Goal: Task Accomplishment & Management: Use online tool/utility

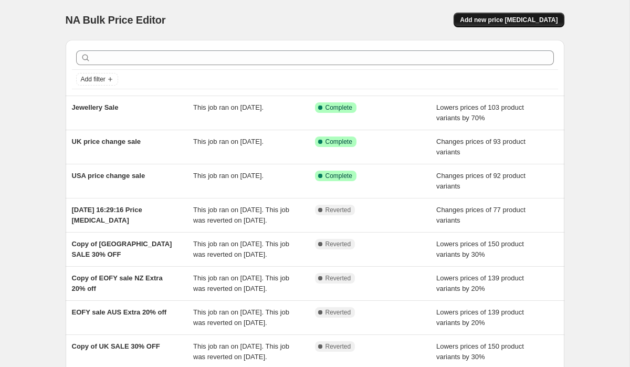
click at [525, 19] on span "Add new price [MEDICAL_DATA]" at bounding box center [509, 20] width 98 height 8
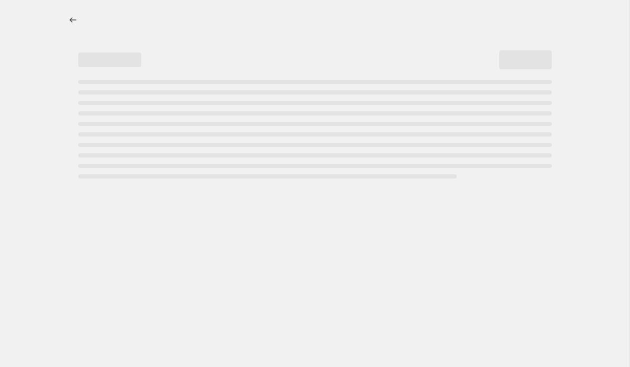
select select "percentage"
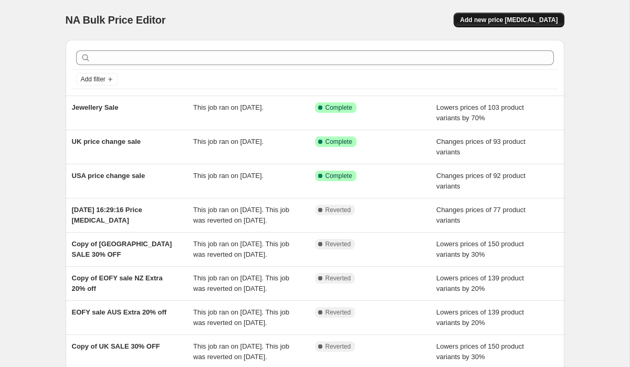
click at [519, 24] on span "Add new price [MEDICAL_DATA]" at bounding box center [509, 20] width 98 height 8
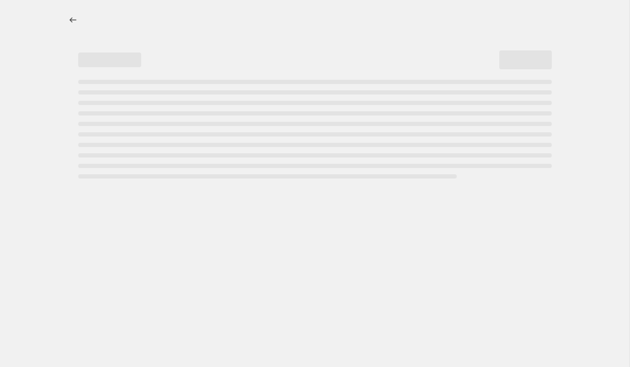
select select "percentage"
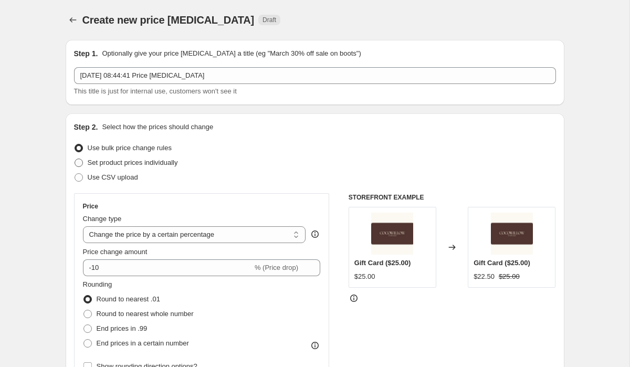
click at [135, 163] on span "Set product prices individually" at bounding box center [133, 163] width 90 height 8
click at [75, 159] on input "Set product prices individually" at bounding box center [75, 159] width 1 height 1
radio input "true"
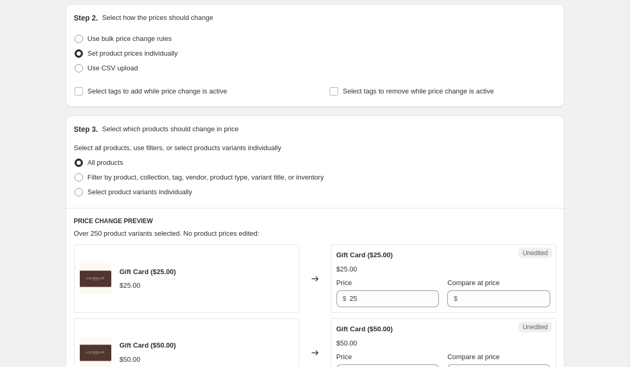
scroll to position [86, 0]
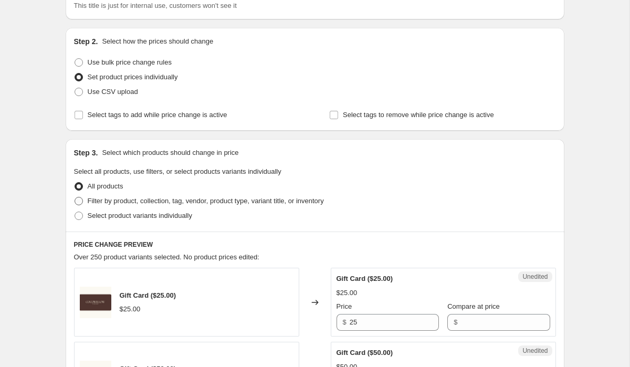
click at [90, 199] on span "Filter by product, collection, tag, vendor, product type, variant title, or inv…" at bounding box center [206, 201] width 236 height 8
click at [75, 197] on input "Filter by product, collection, tag, vendor, product type, variant title, or inv…" at bounding box center [75, 197] width 1 height 1
radio input "true"
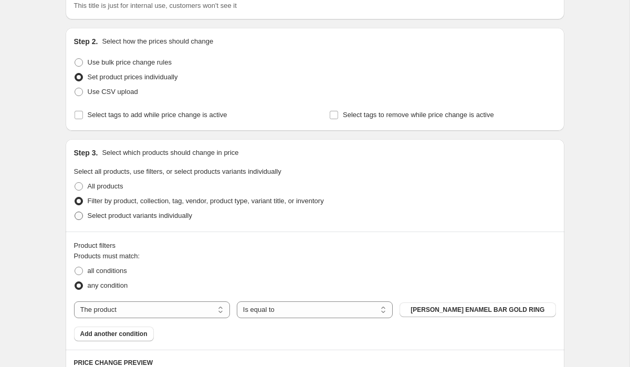
click at [154, 216] on span "Select product variants individually" at bounding box center [140, 216] width 105 height 8
click at [75, 212] on input "Select product variants individually" at bounding box center [75, 212] width 1 height 1
radio input "true"
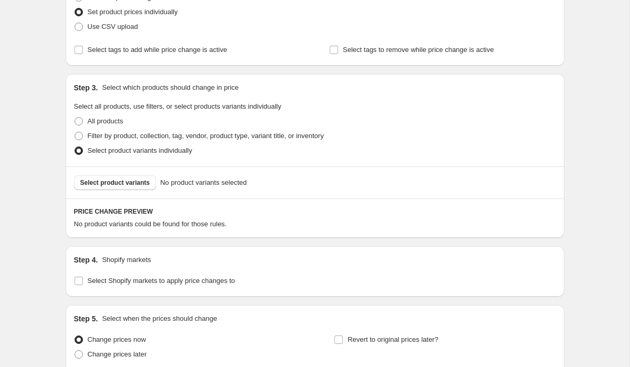
scroll to position [153, 0]
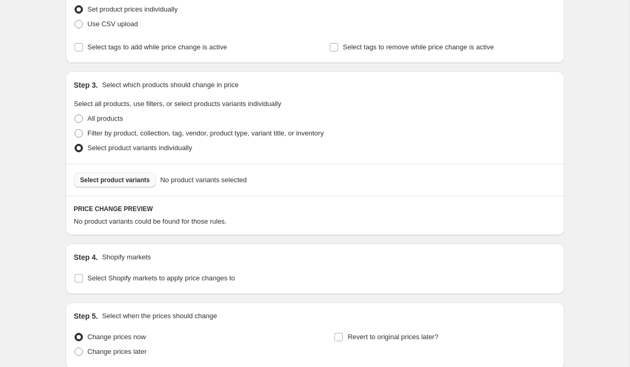
click at [131, 181] on span "Select product variants" at bounding box center [115, 180] width 70 height 8
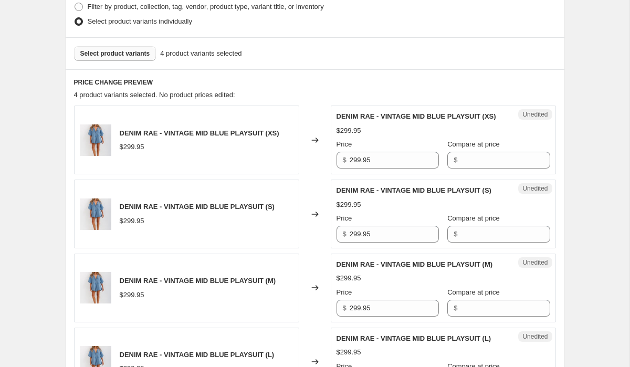
scroll to position [278, 0]
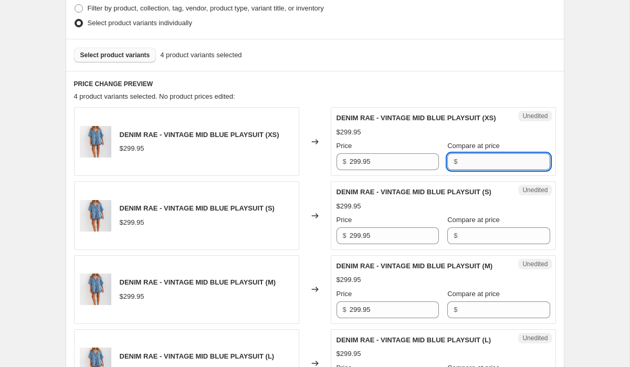
click at [468, 170] on input "Compare at price" at bounding box center [505, 161] width 89 height 17
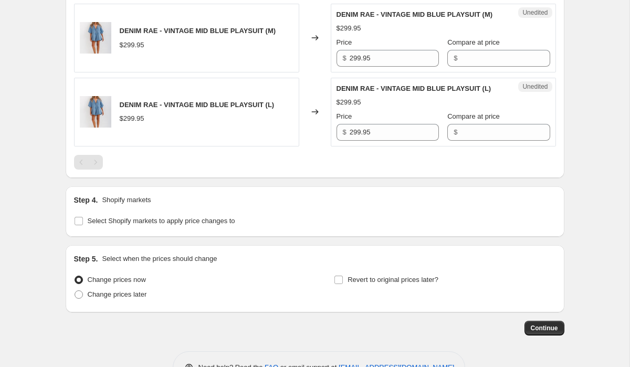
scroll to position [604, 0]
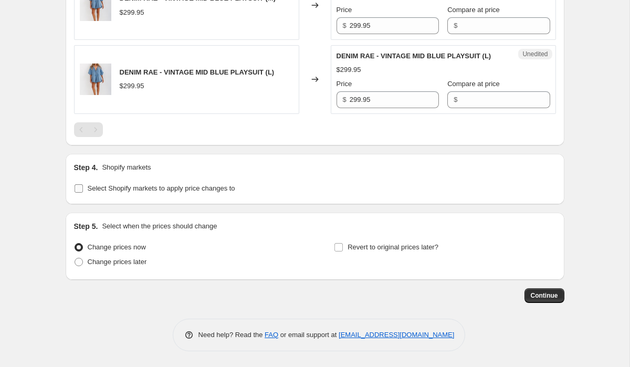
type input "299.95"
click at [79, 186] on input "Select Shopify markets to apply price changes to" at bounding box center [79, 188] width 8 height 8
checkbox input "true"
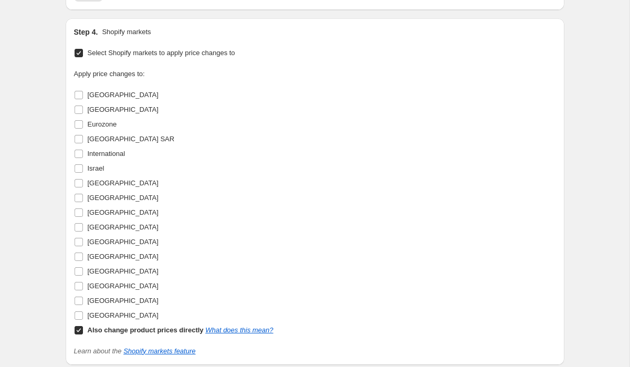
scroll to position [770, 0]
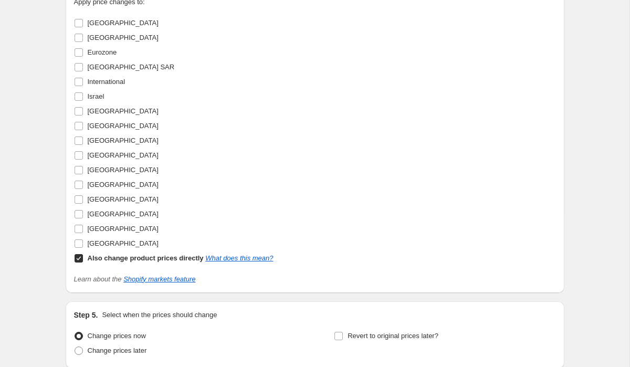
click at [79, 263] on input "Also change product prices directly What does this mean?" at bounding box center [79, 258] width 8 height 8
checkbox input "false"
click at [79, 248] on input "United Kingdom" at bounding box center [79, 243] width 8 height 8
checkbox input "true"
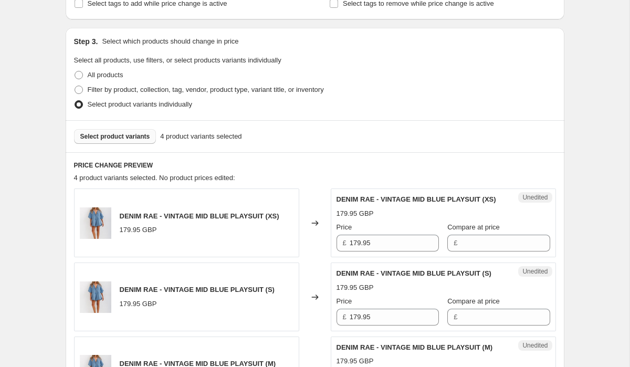
scroll to position [179, 0]
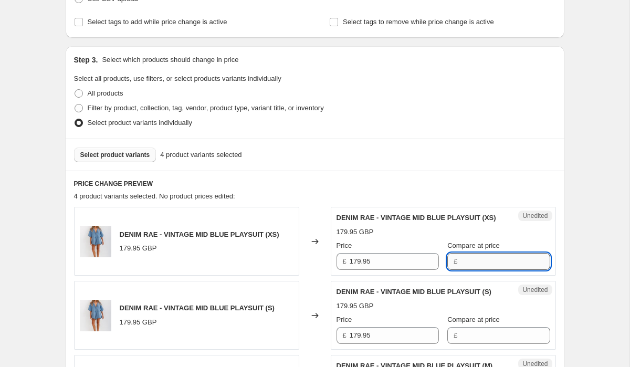
click at [466, 270] on input "Compare at price" at bounding box center [505, 261] width 89 height 17
type input "189.95"
click at [480, 344] on input "Compare at price" at bounding box center [505, 335] width 89 height 17
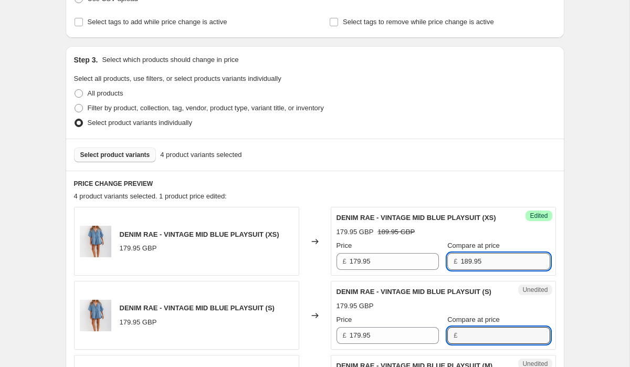
click at [474, 270] on input "189.95" at bounding box center [505, 261] width 89 height 17
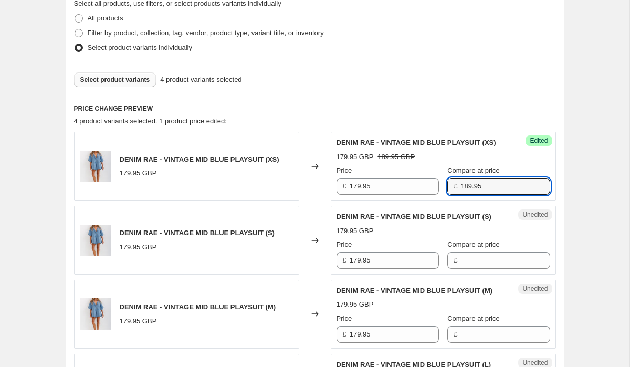
scroll to position [261, 0]
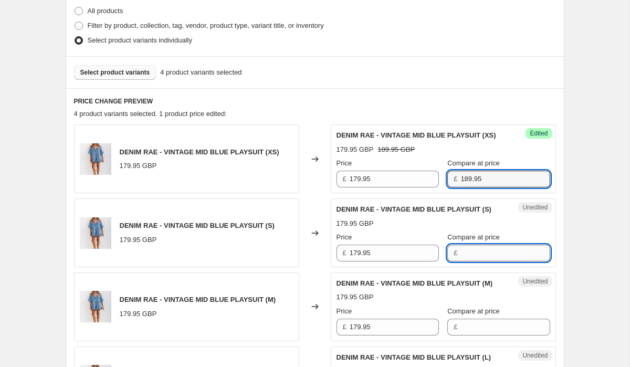
click at [479, 262] on input "Compare at price" at bounding box center [505, 253] width 89 height 17
paste input "189.95"
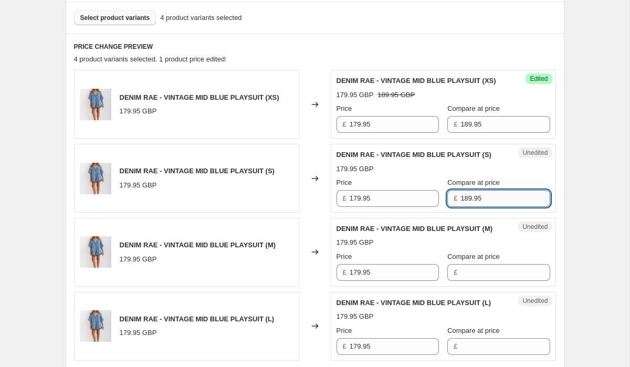
scroll to position [359, 0]
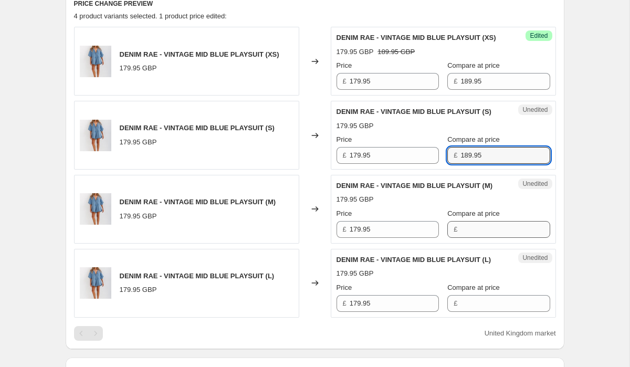
type input "189.95"
click at [478, 238] on input "Compare at price" at bounding box center [505, 229] width 89 height 17
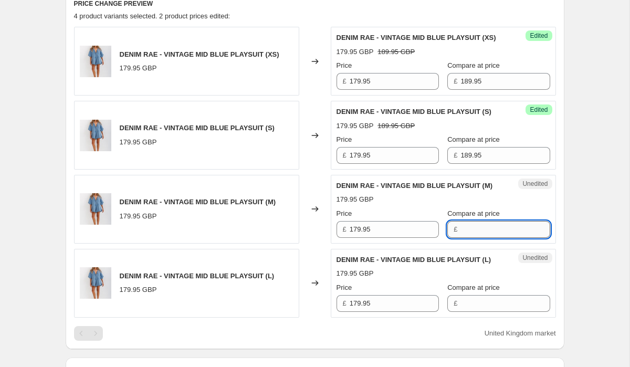
paste input "189.95"
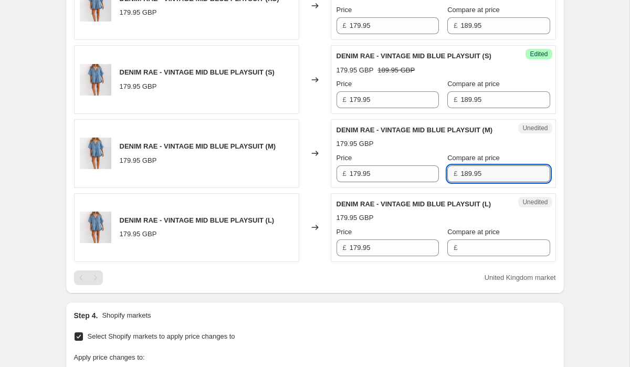
scroll to position [424, 0]
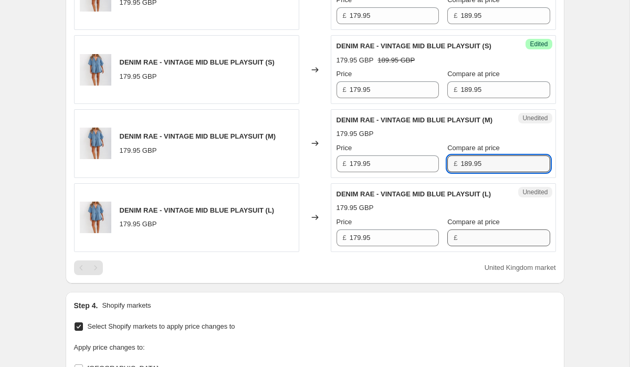
type input "189.95"
click at [478, 246] on input "Compare at price" at bounding box center [505, 237] width 89 height 17
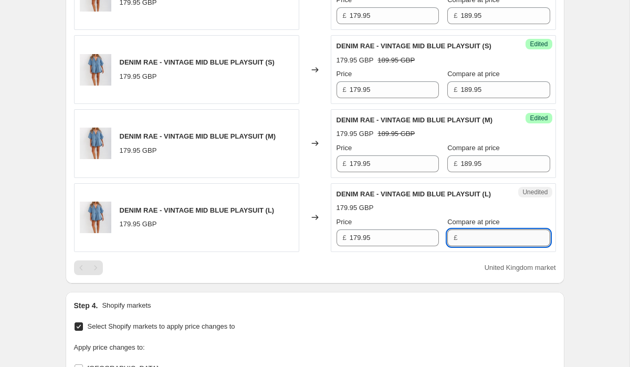
paste input "189.95"
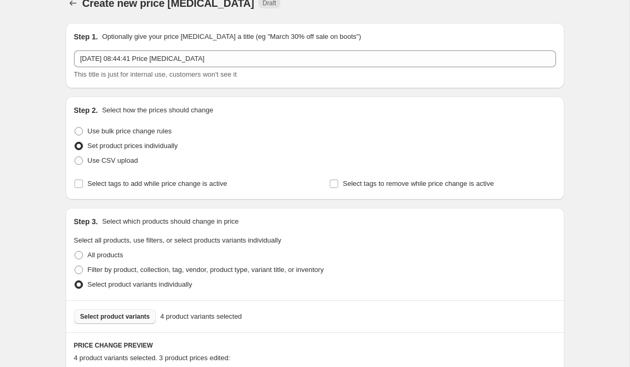
scroll to position [1, 0]
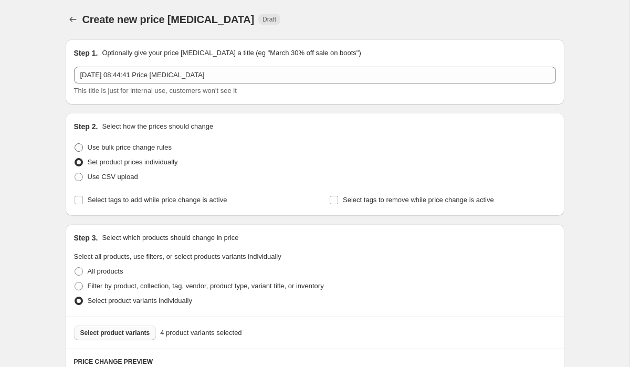
type input "189.95"
click at [83, 148] on span at bounding box center [78, 147] width 9 height 9
click at [75, 144] on input "Use bulk price change rules" at bounding box center [75, 143] width 1 height 1
radio input "true"
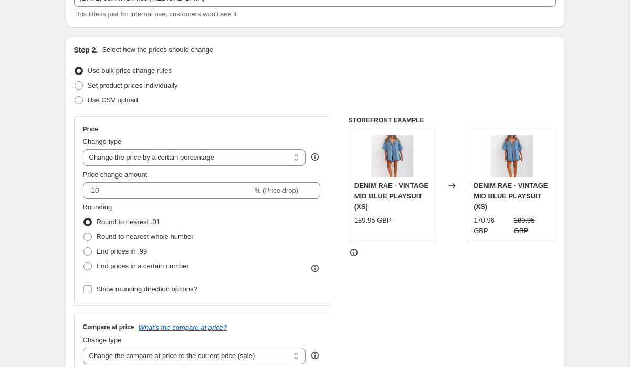
scroll to position [80, 0]
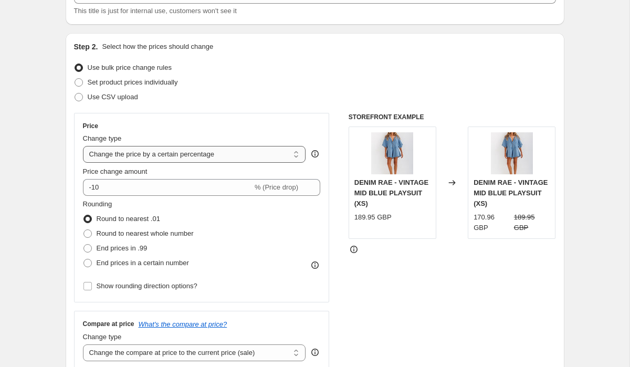
click at [297, 156] on select "Change the price to a certain amount Change the price by a certain amount Chang…" at bounding box center [194, 154] width 223 height 17
select select "by"
click at [83, 146] on select "Change the price to a certain amount Change the price by a certain amount Chang…" at bounding box center [194, 154] width 223 height 17
type input "-10.00"
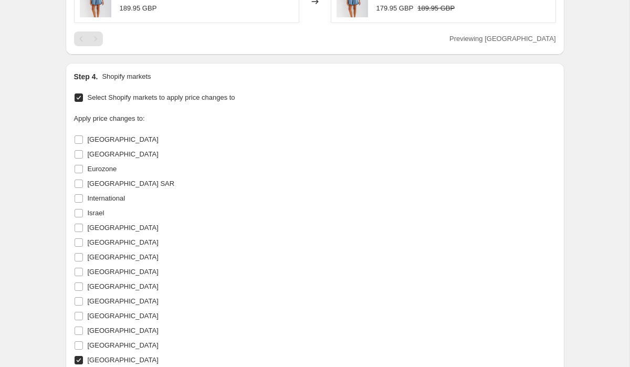
scroll to position [1021, 0]
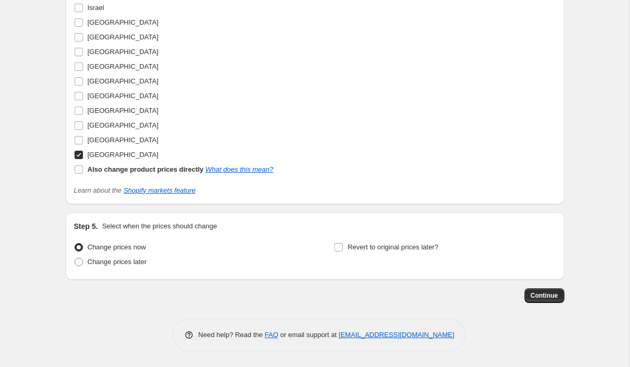
click at [545, 292] on span "Continue" at bounding box center [544, 295] width 27 height 8
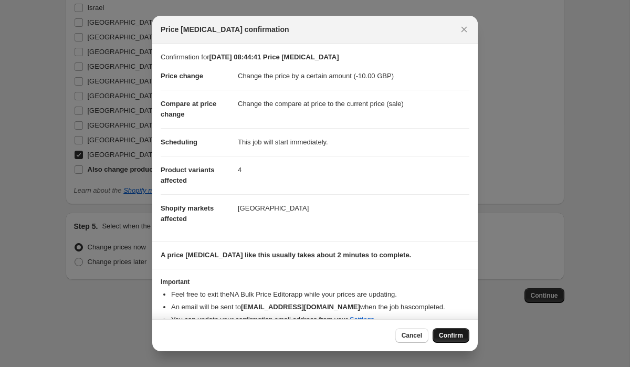
click at [455, 336] on span "Confirm" at bounding box center [451, 335] width 24 height 8
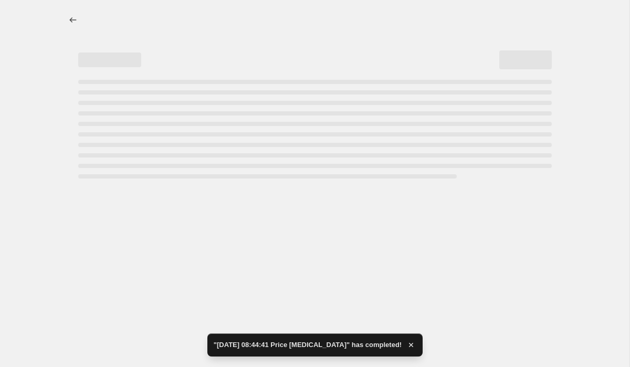
select select "by"
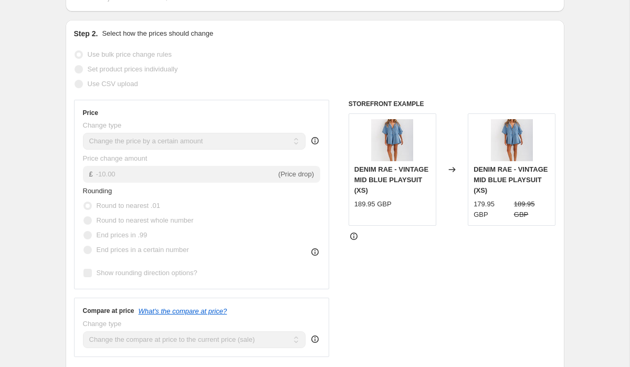
scroll to position [191, 0]
